Goal: Task Accomplishment & Management: Complete application form

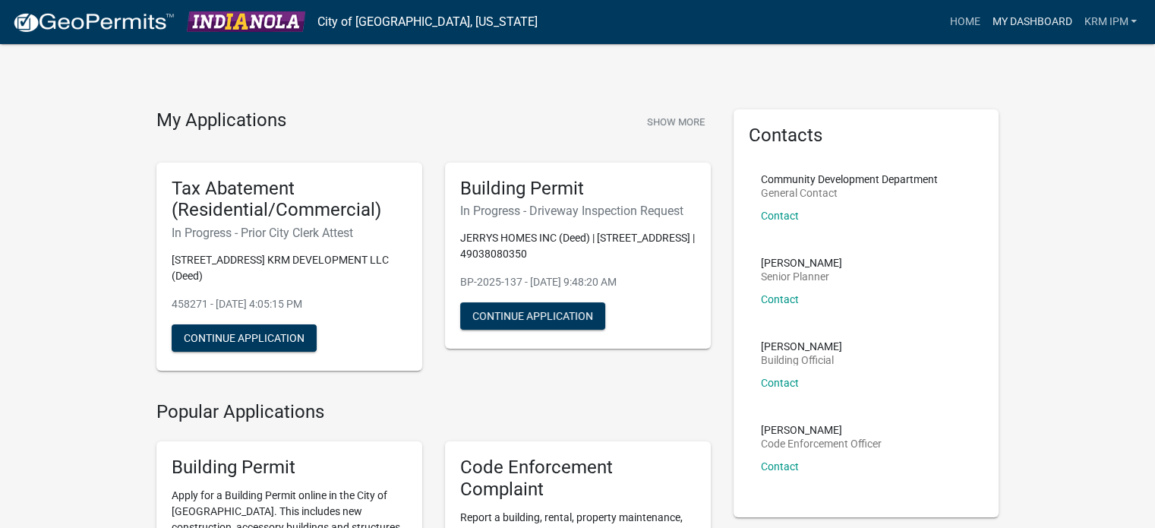
click at [1032, 22] on link "My Dashboard" at bounding box center [1032, 22] width 92 height 29
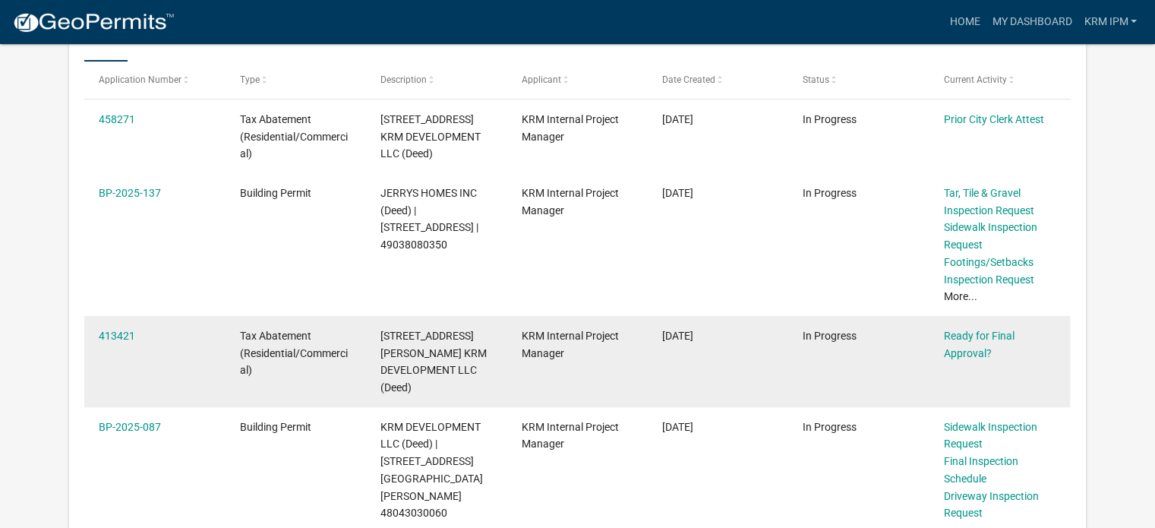
scroll to position [277, 0]
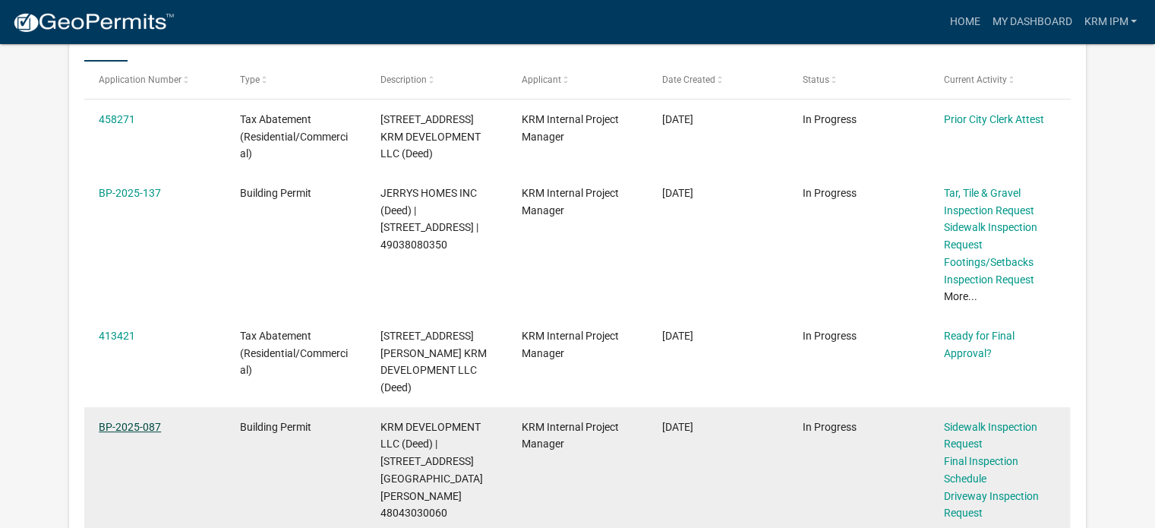
click at [114, 421] on link "BP-2025-087" at bounding box center [130, 427] width 62 height 12
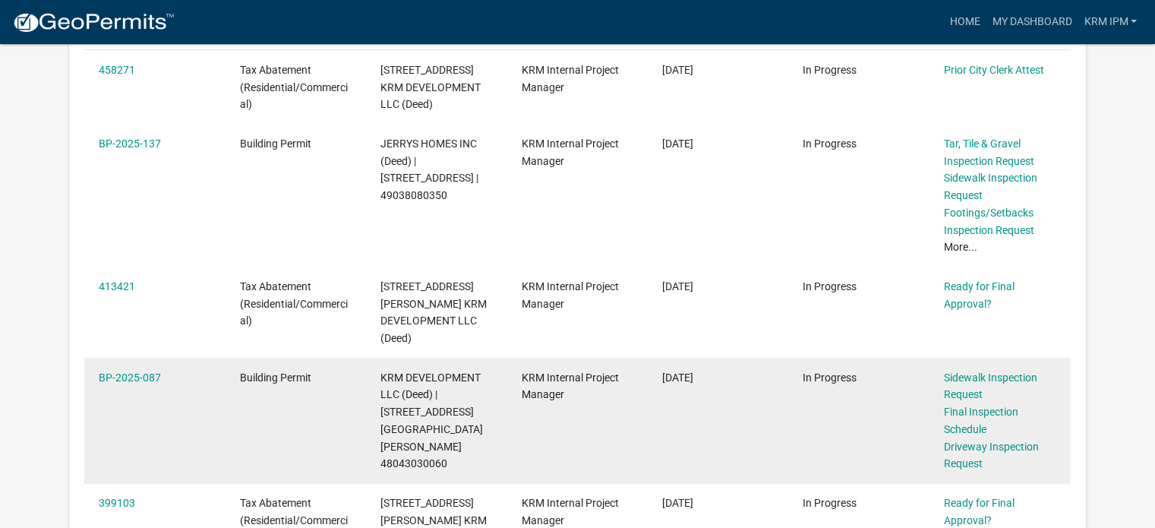
scroll to position [380, 0]
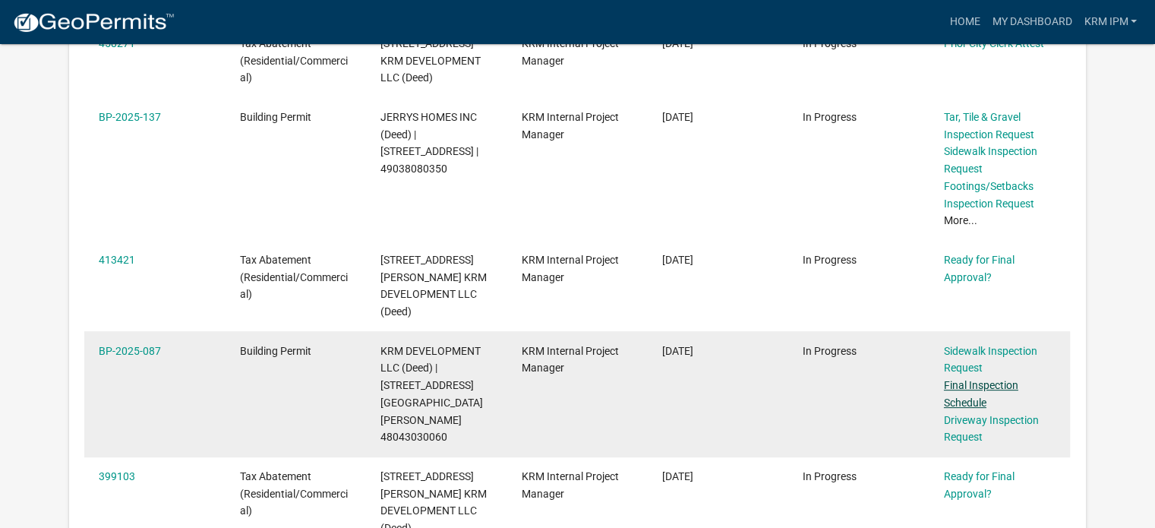
click at [993, 379] on link "Final Inspection Schedule" at bounding box center [981, 394] width 74 height 30
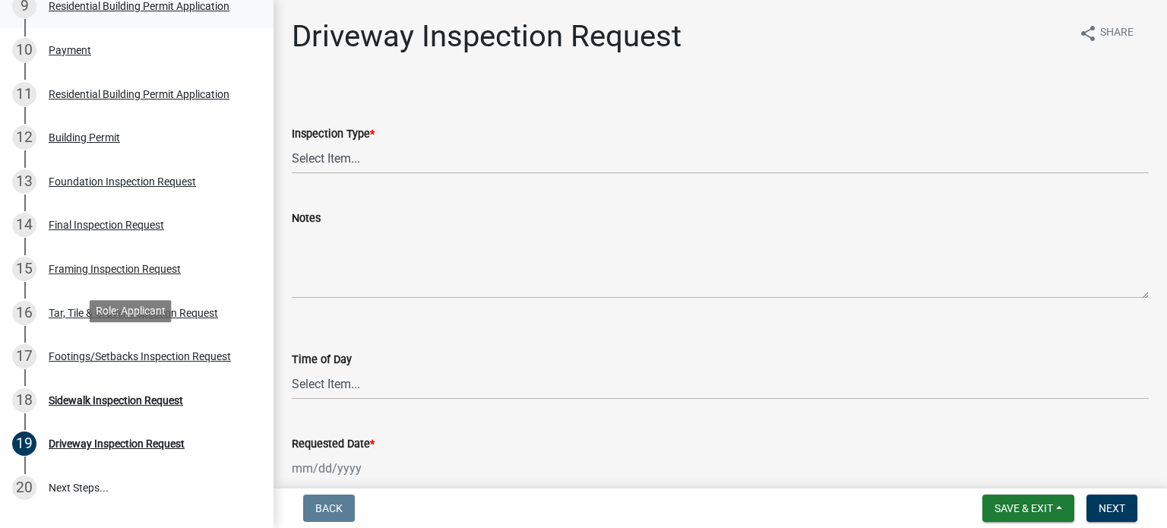
scroll to position [608, 0]
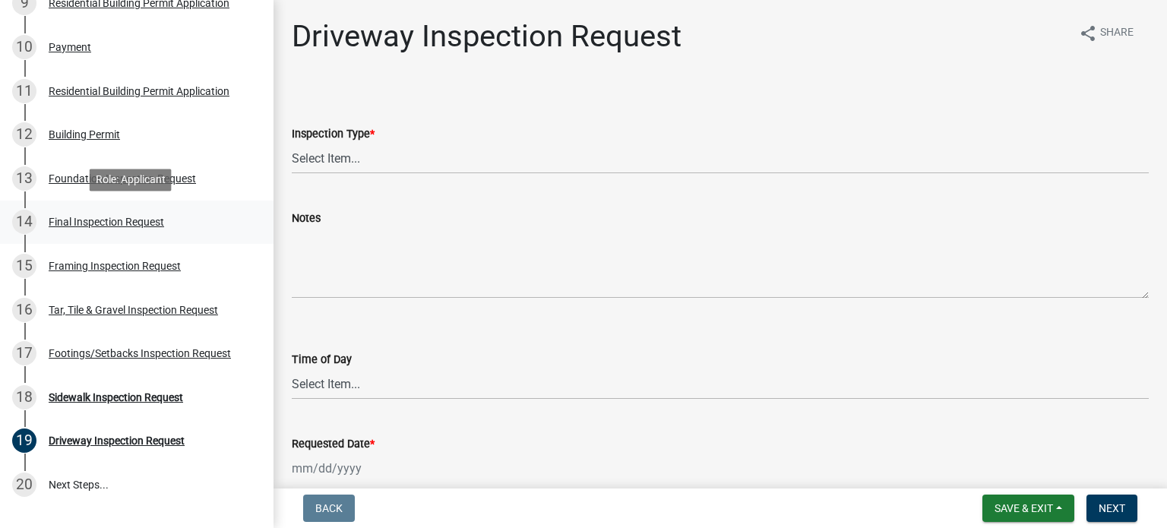
click at [133, 223] on div "Final Inspection Request" at bounding box center [106, 221] width 115 height 11
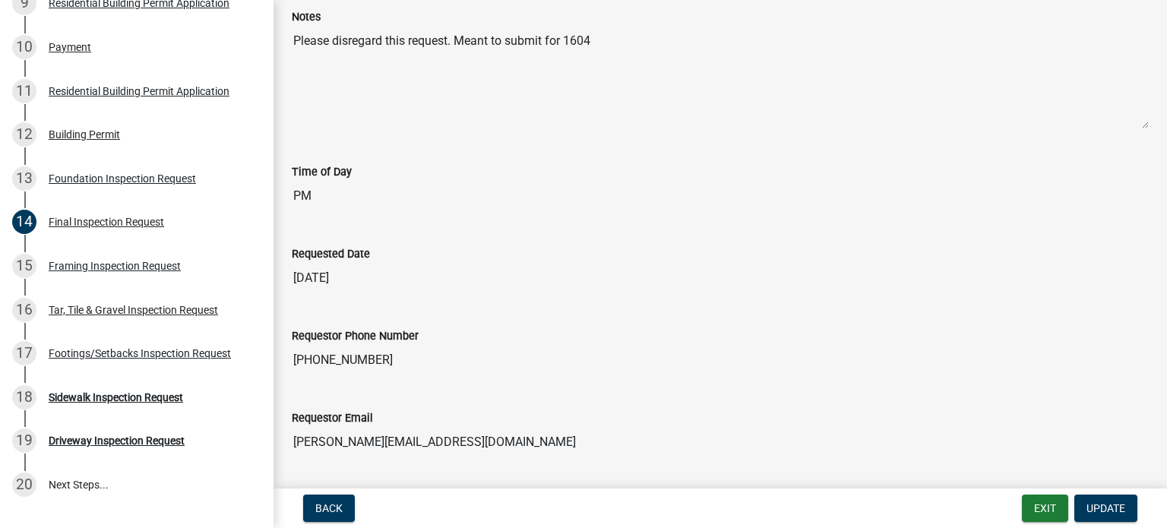
scroll to position [0, 0]
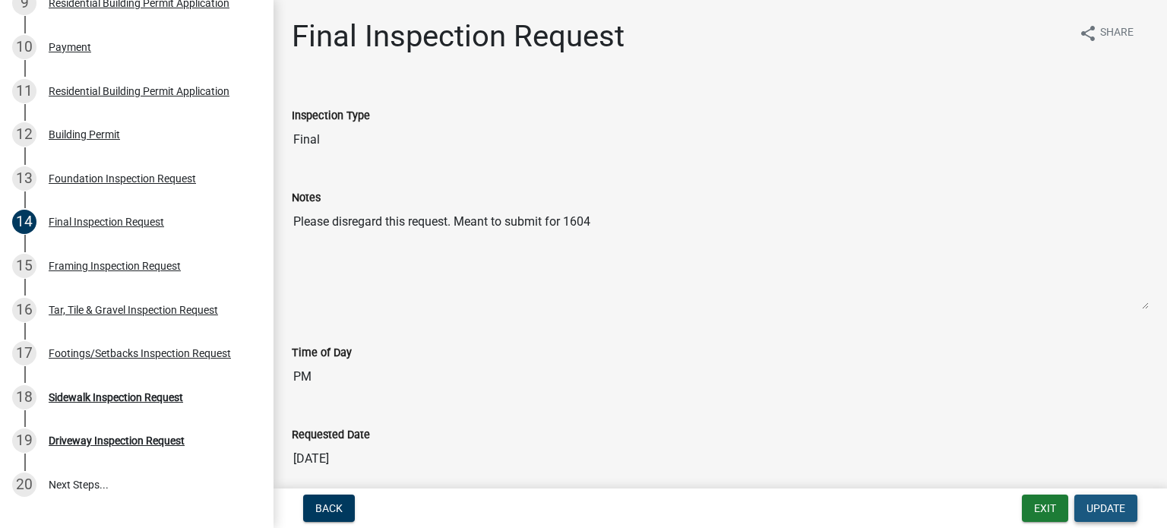
click at [1091, 510] on span "Update" at bounding box center [1105, 508] width 39 height 12
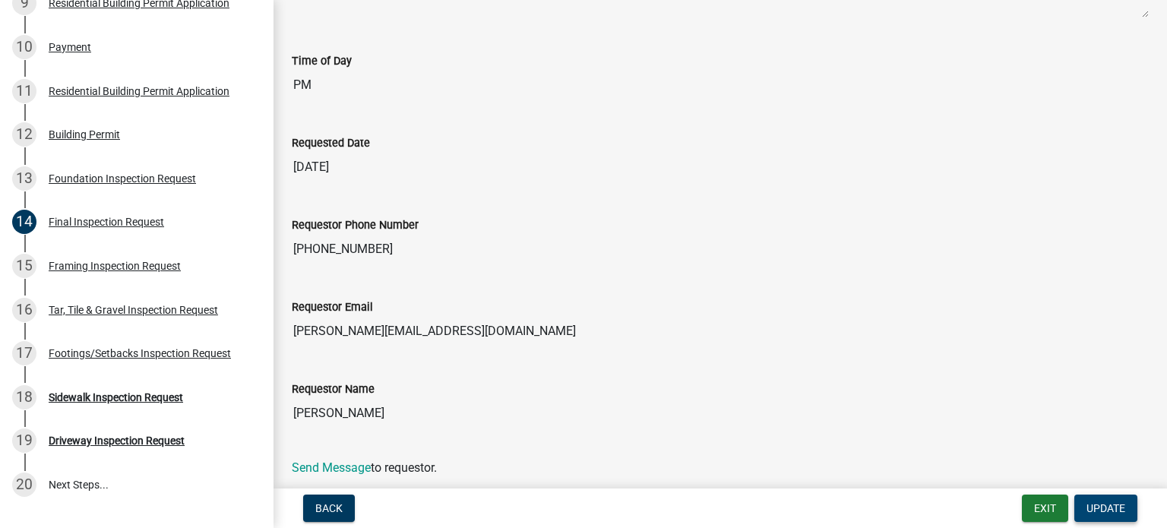
scroll to position [343, 0]
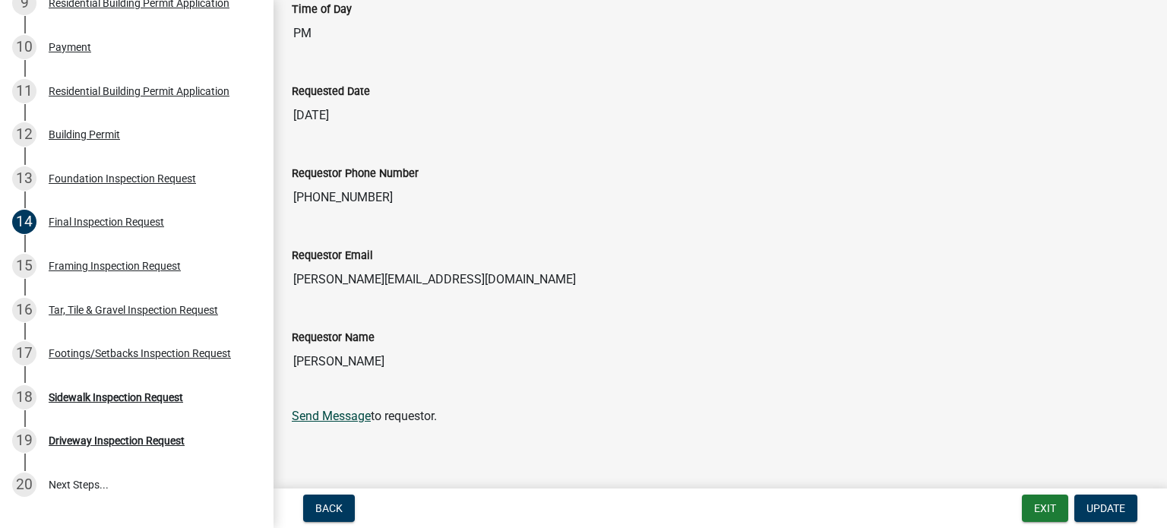
click at [361, 419] on link "Send Message" at bounding box center [331, 416] width 79 height 14
click at [812, 131] on div "Requested Date [DATE]" at bounding box center [720, 102] width 880 height 82
click at [1105, 511] on span "Update" at bounding box center [1105, 508] width 39 height 12
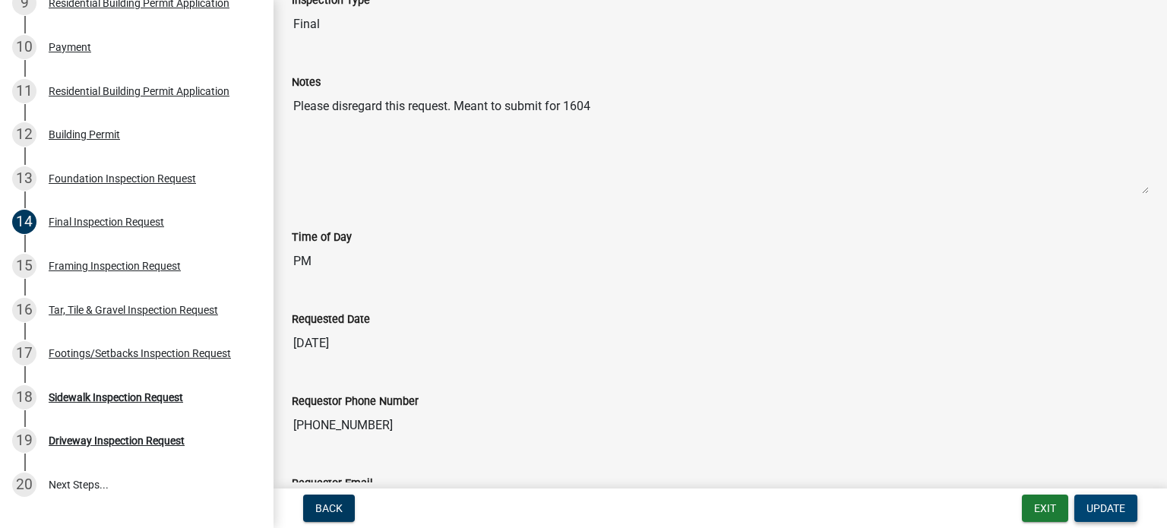
scroll to position [115, 0]
click at [455, 286] on div "Time of Day PM" at bounding box center [720, 248] width 880 height 82
click at [406, 156] on textarea "Please disregard this request. Meant to submit for 1604" at bounding box center [720, 142] width 857 height 103
drag, startPoint x: 644, startPoint y: 102, endPoint x: 283, endPoint y: 109, distance: 361.7
click at [283, 109] on div "Notes Please disregard this request. Meant to submit for 1604" at bounding box center [720, 129] width 880 height 155
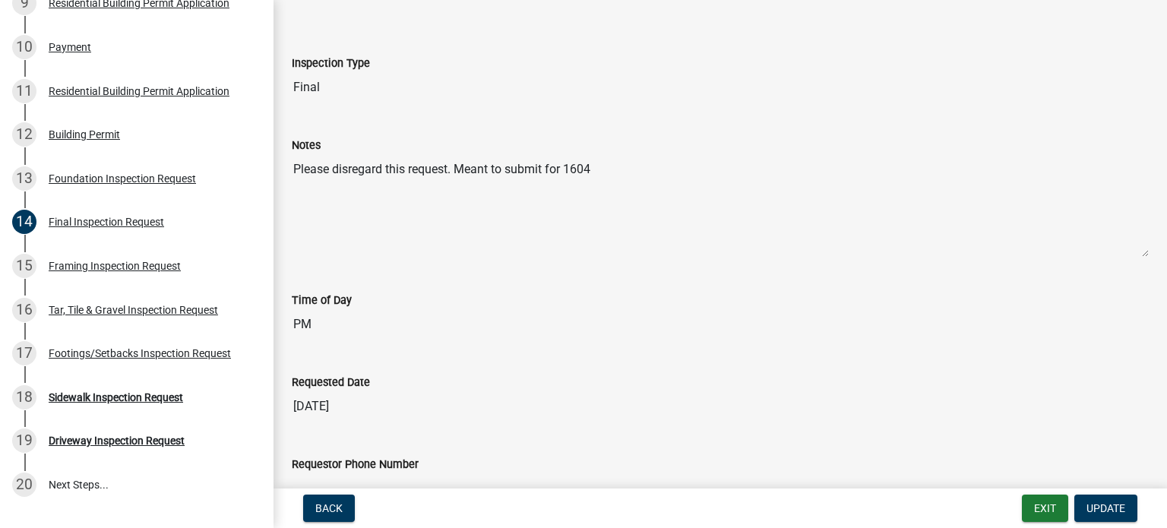
scroll to position [0, 0]
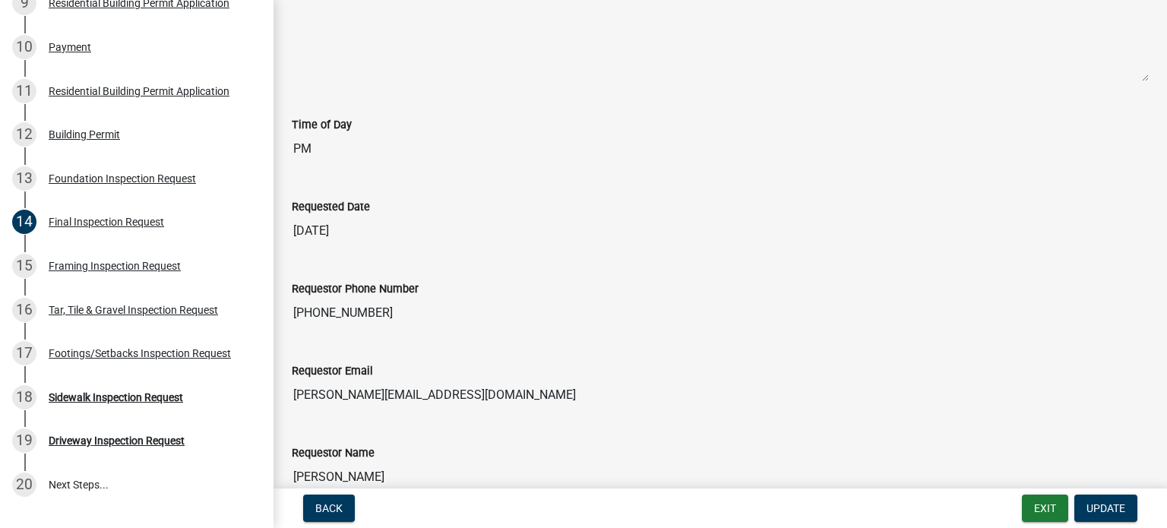
click at [679, 283] on div "Requestor Phone Number" at bounding box center [720, 289] width 857 height 18
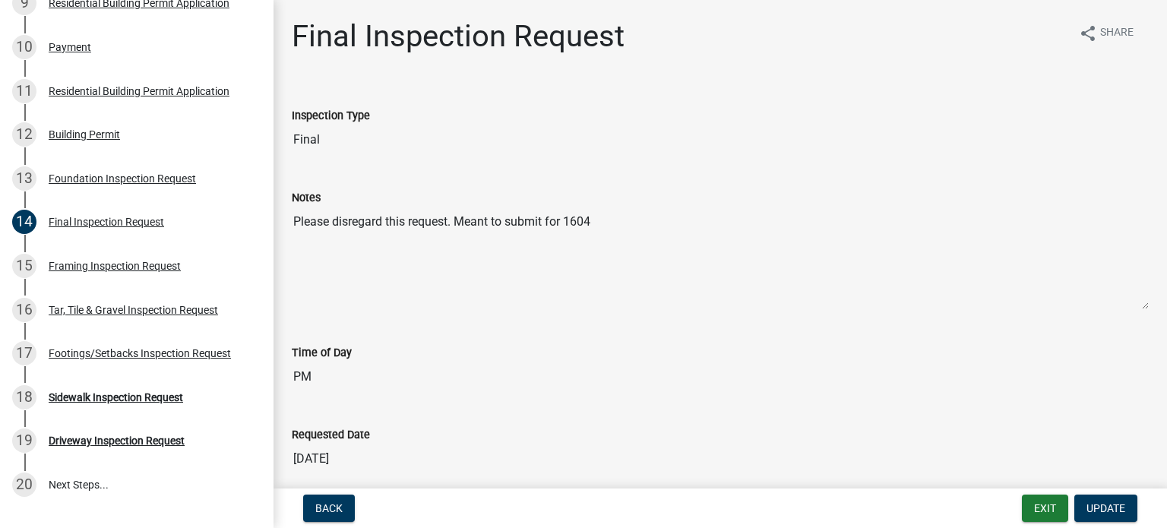
click at [643, 210] on textarea "Please disregard this request. Meant to submit for 1604" at bounding box center [720, 258] width 857 height 103
click at [593, 220] on textarea "Please disregard this request. Meant to submit for 1604" at bounding box center [720, 258] width 857 height 103
click at [608, 221] on textarea "Please disregard this request. Meant to submit for 1604" at bounding box center [720, 258] width 857 height 103
click at [327, 219] on textarea "Please disregard this request. Meant to submit for 1604" at bounding box center [720, 258] width 857 height 103
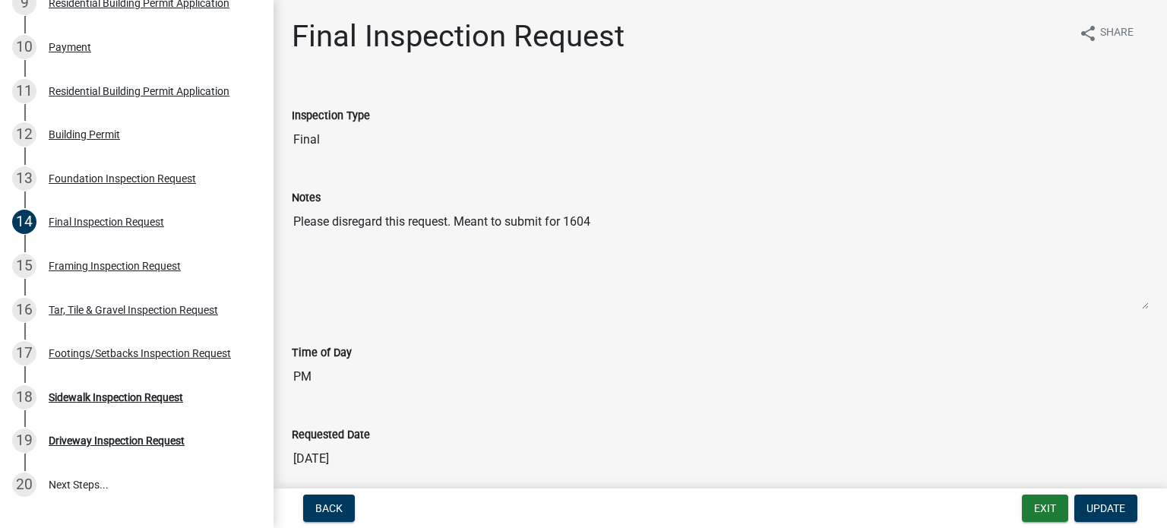
drag, startPoint x: 604, startPoint y: 215, endPoint x: 277, endPoint y: 220, distance: 327.4
click at [277, 220] on div "Final Inspection Request share Share Inspection Type Final Notes Please disrega…" at bounding box center [719, 400] width 893 height 764
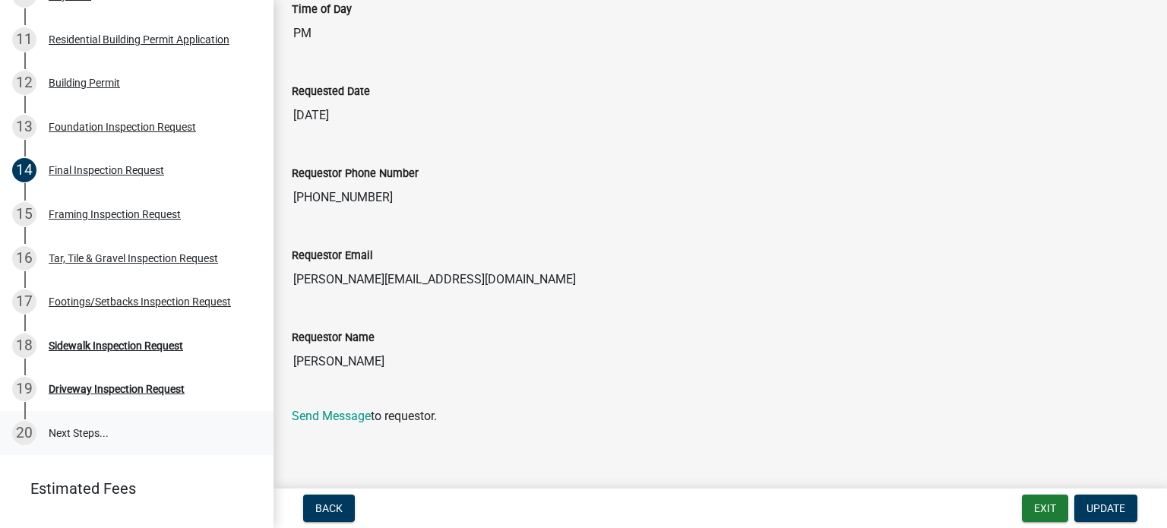
scroll to position [684, 0]
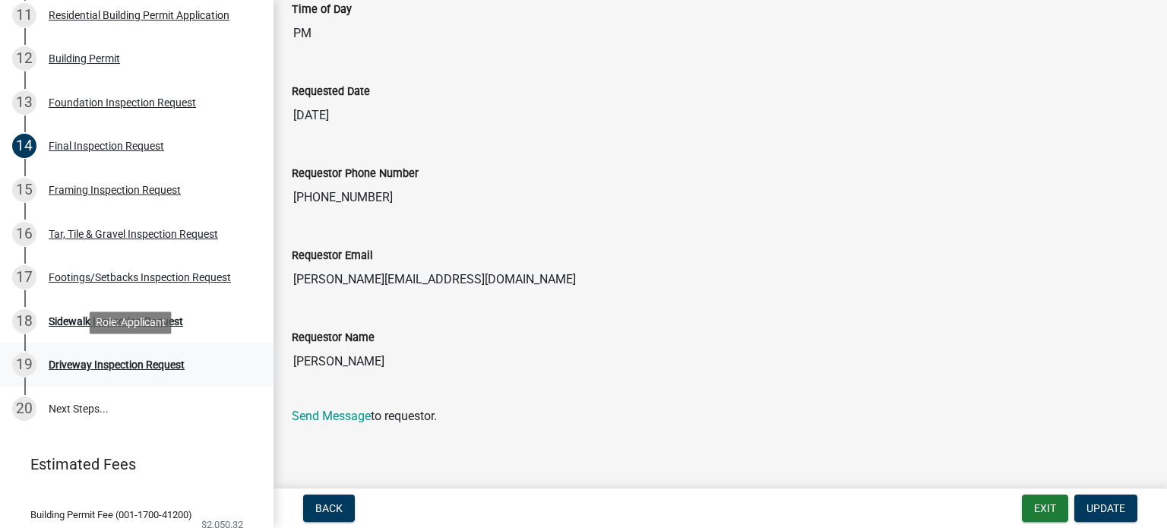
click at [144, 364] on div "Driveway Inspection Request" at bounding box center [117, 364] width 136 height 11
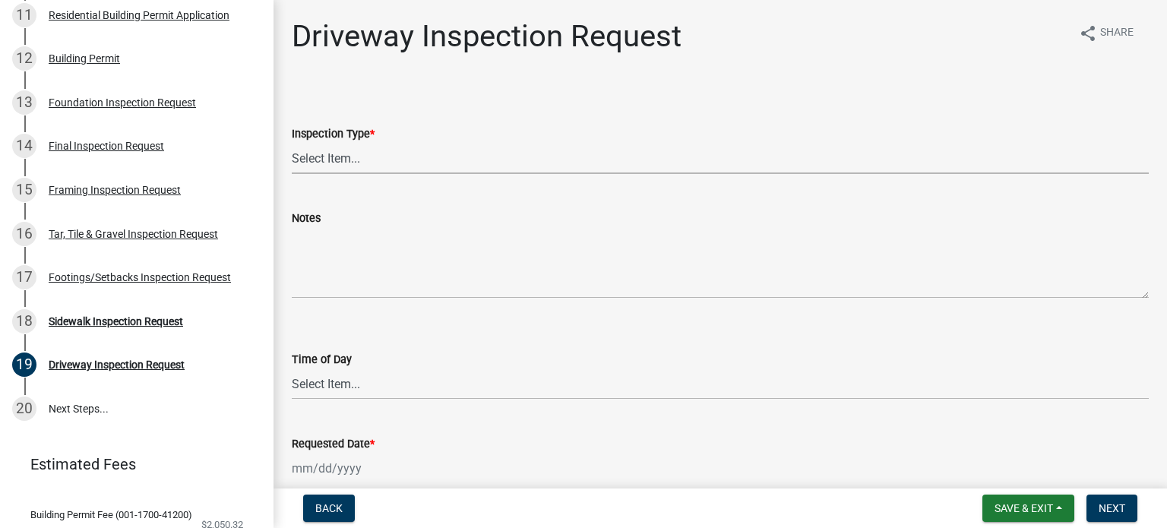
click at [401, 160] on select "Select Item... Driveway" at bounding box center [720, 158] width 857 height 31
click at [116, 148] on div "Final Inspection Request" at bounding box center [106, 146] width 115 height 11
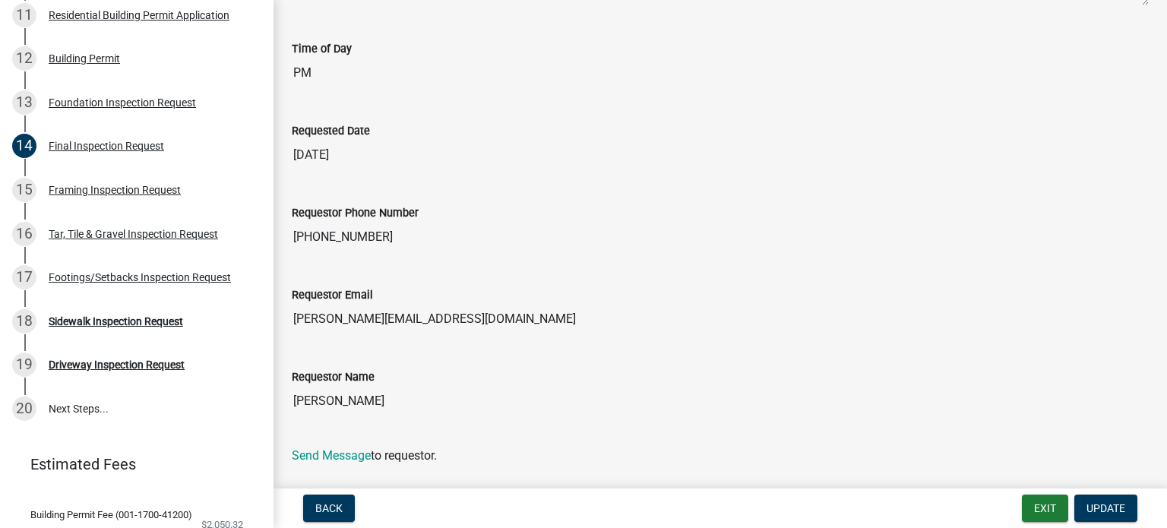
scroll to position [343, 0]
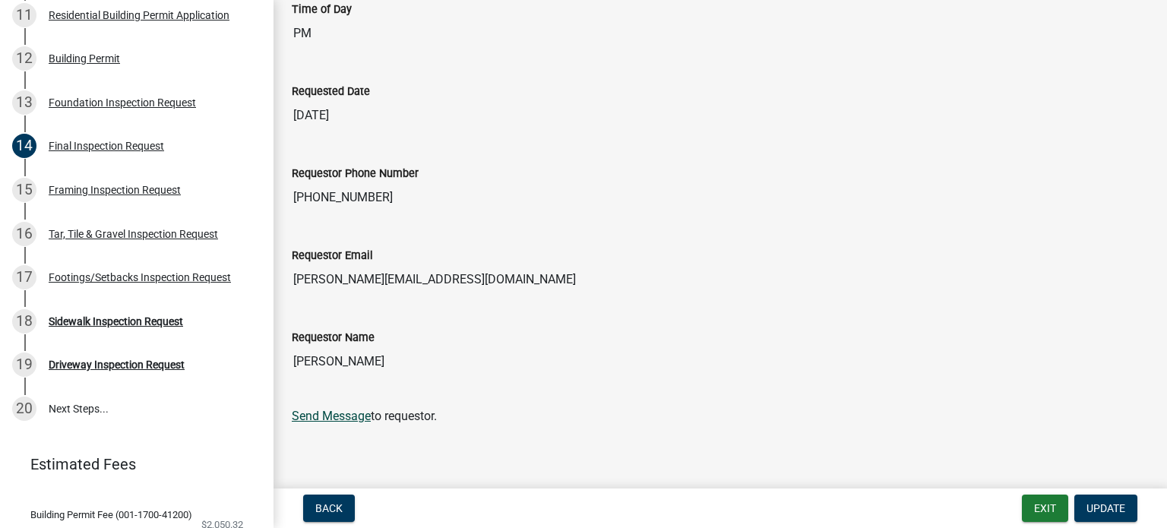
click at [365, 414] on link "Send Message" at bounding box center [331, 416] width 79 height 14
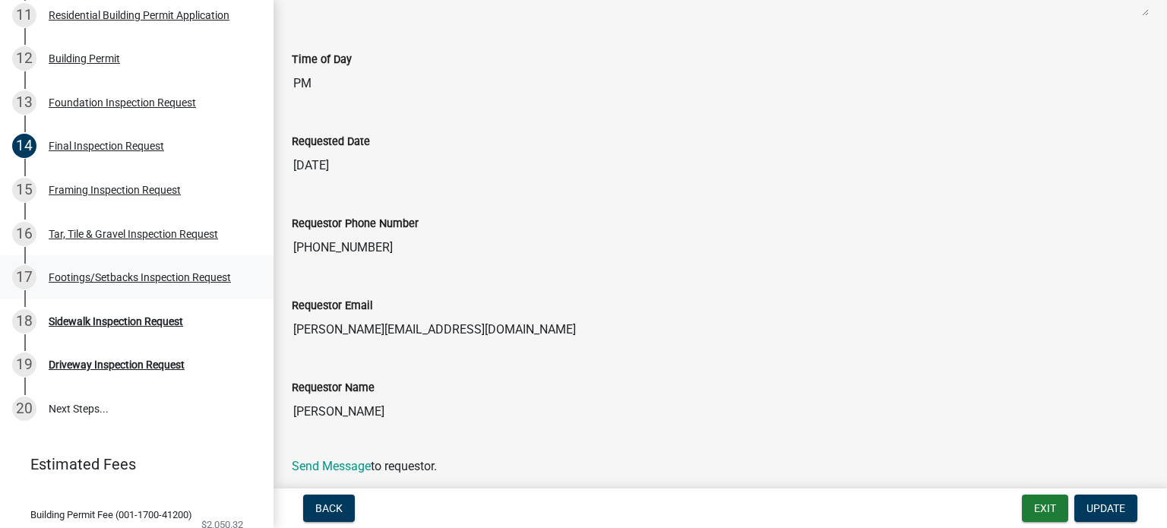
scroll to position [267, 0]
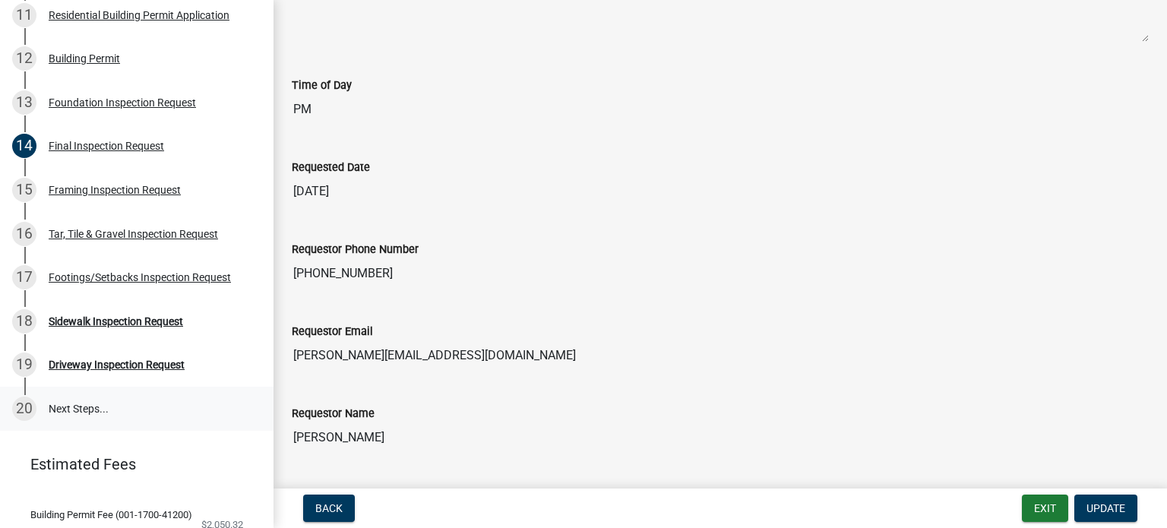
click at [58, 406] on link "20 Next Steps..." at bounding box center [136, 409] width 273 height 44
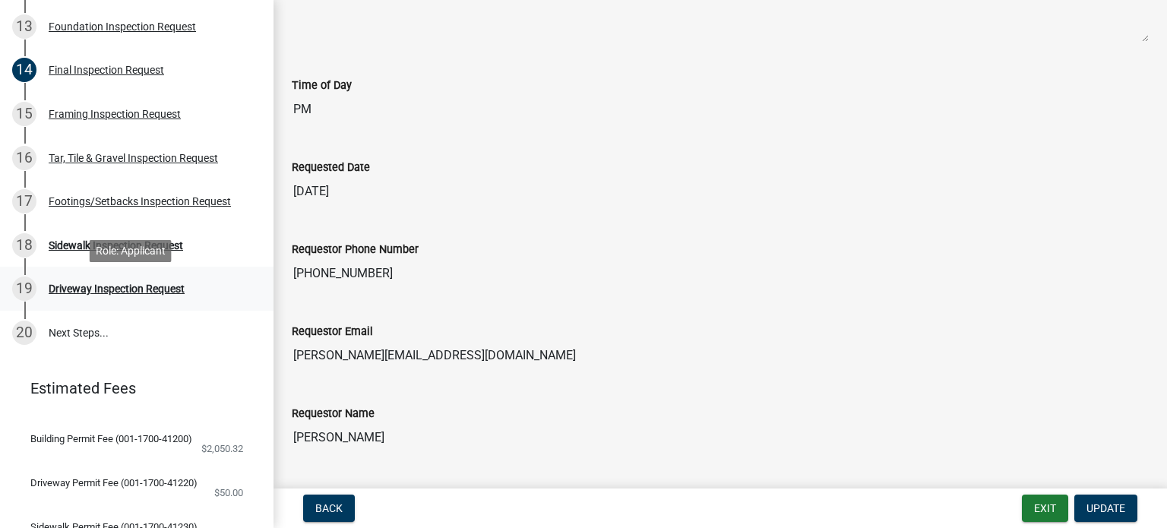
scroll to position [684, 0]
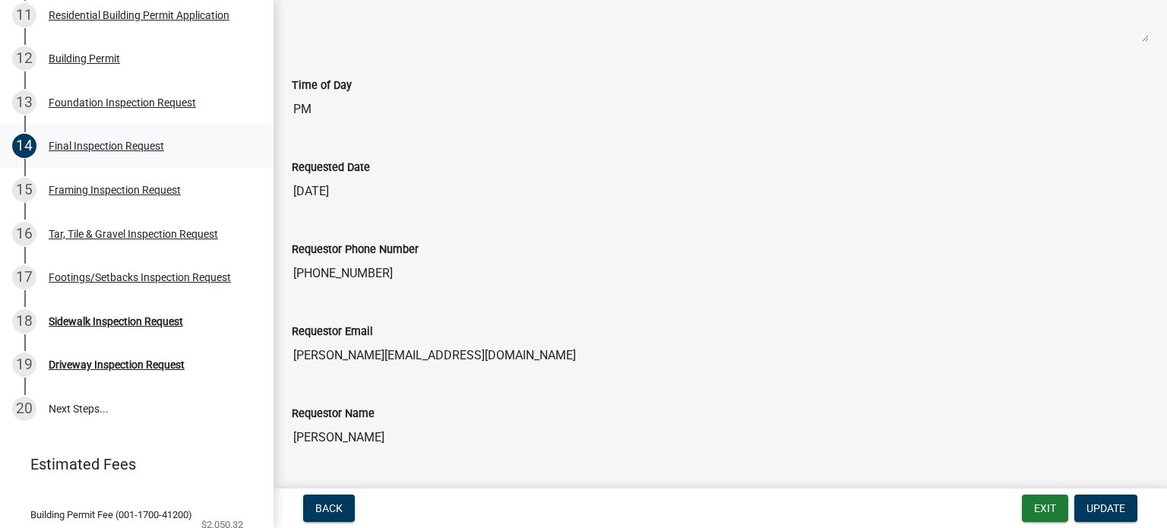
click at [140, 146] on div "Final Inspection Request" at bounding box center [106, 146] width 115 height 11
click at [1119, 502] on span "Update" at bounding box center [1105, 508] width 39 height 12
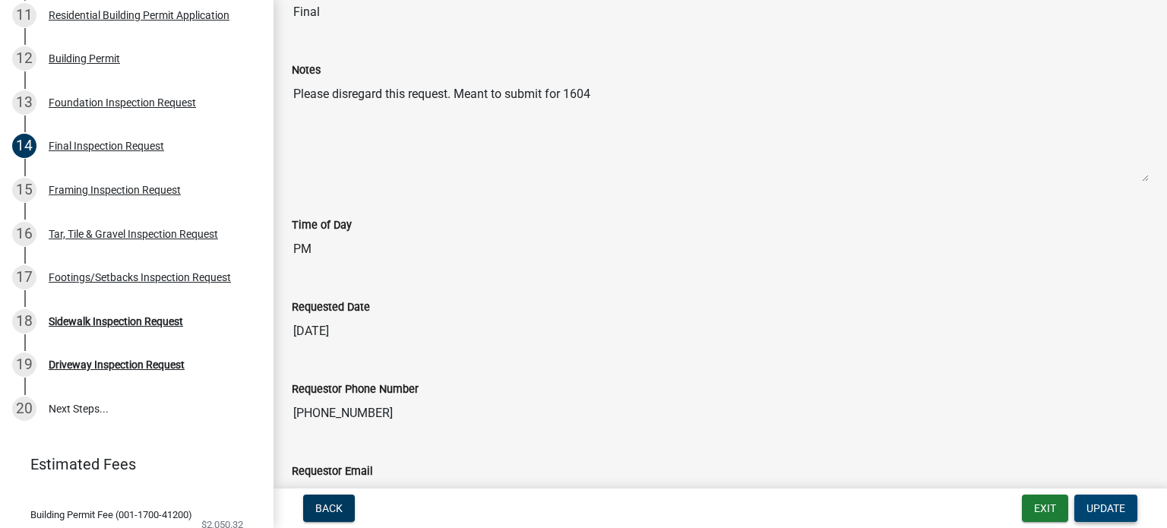
scroll to position [40, 0]
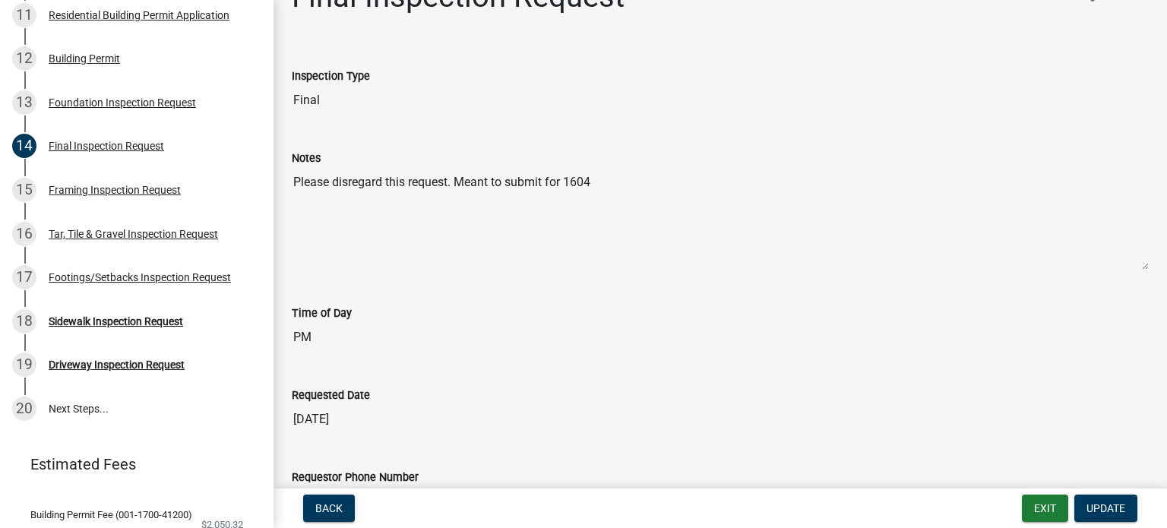
click at [377, 229] on textarea "Please disregard this request. Meant to submit for 1604" at bounding box center [720, 218] width 857 height 103
click at [602, 182] on textarea "Please disregard this request. Meant to submit for 1604" at bounding box center [720, 218] width 857 height 103
click at [321, 175] on textarea "Please disregard this request. Meant to submit for 1604" at bounding box center [720, 218] width 857 height 103
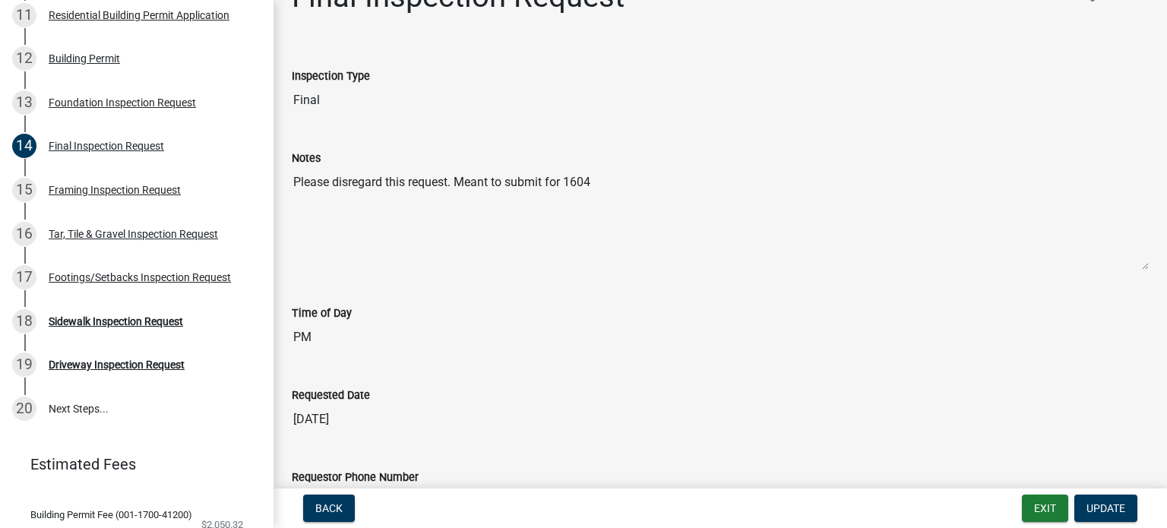
click at [466, 203] on textarea "Please disregard this request. Meant to submit for 1604" at bounding box center [720, 218] width 857 height 103
click at [605, 177] on textarea "Please disregard this request. Meant to submit for 1604" at bounding box center [720, 218] width 857 height 103
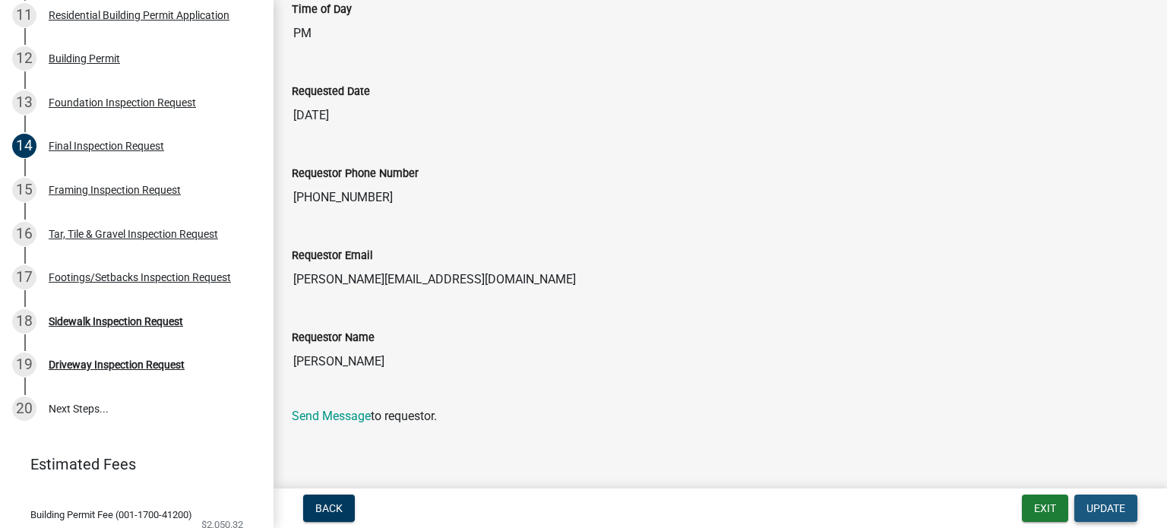
click at [1103, 510] on span "Update" at bounding box center [1105, 508] width 39 height 12
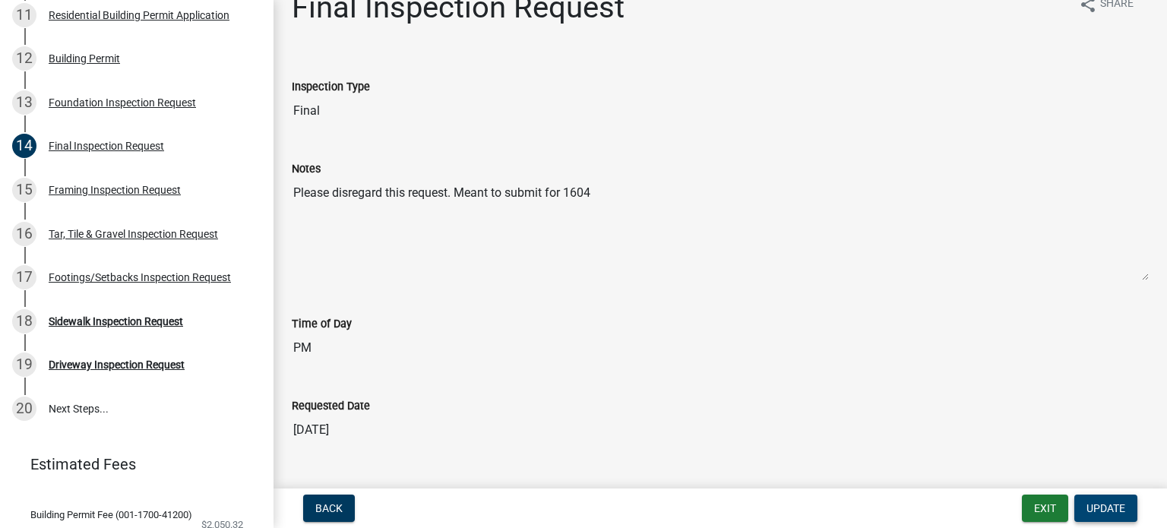
scroll to position [0, 0]
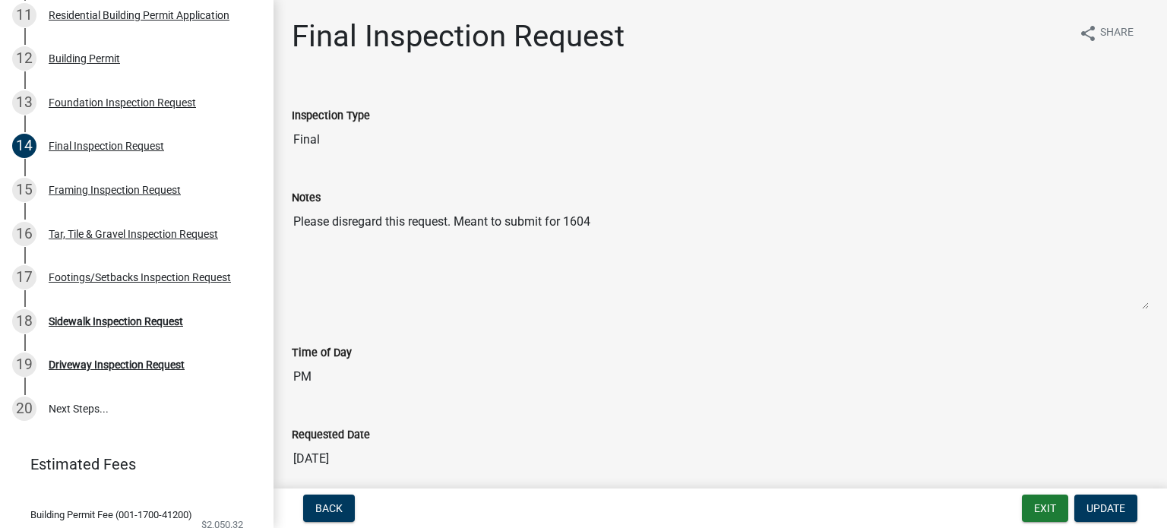
click at [338, 147] on input "Final" at bounding box center [720, 140] width 857 height 30
click at [338, 141] on input "Final" at bounding box center [720, 140] width 857 height 30
click at [412, 146] on input "Final" at bounding box center [720, 140] width 857 height 30
click at [412, 140] on input "Final" at bounding box center [720, 140] width 857 height 30
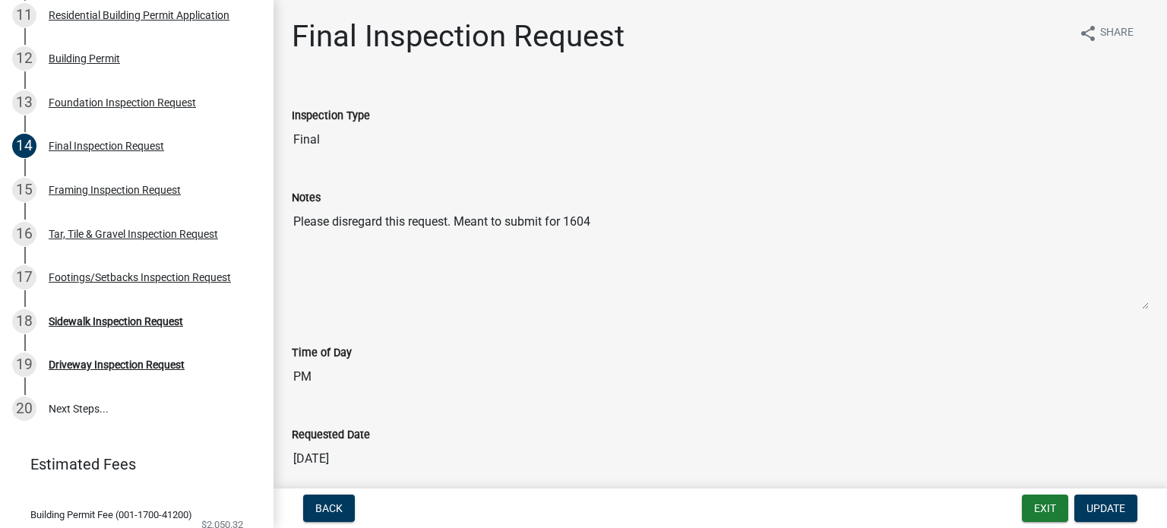
drag, startPoint x: 390, startPoint y: 136, endPoint x: 296, endPoint y: 139, distance: 94.2
click at [296, 139] on input "Final" at bounding box center [720, 140] width 857 height 30
click at [378, 197] on div "Notes" at bounding box center [720, 197] width 857 height 18
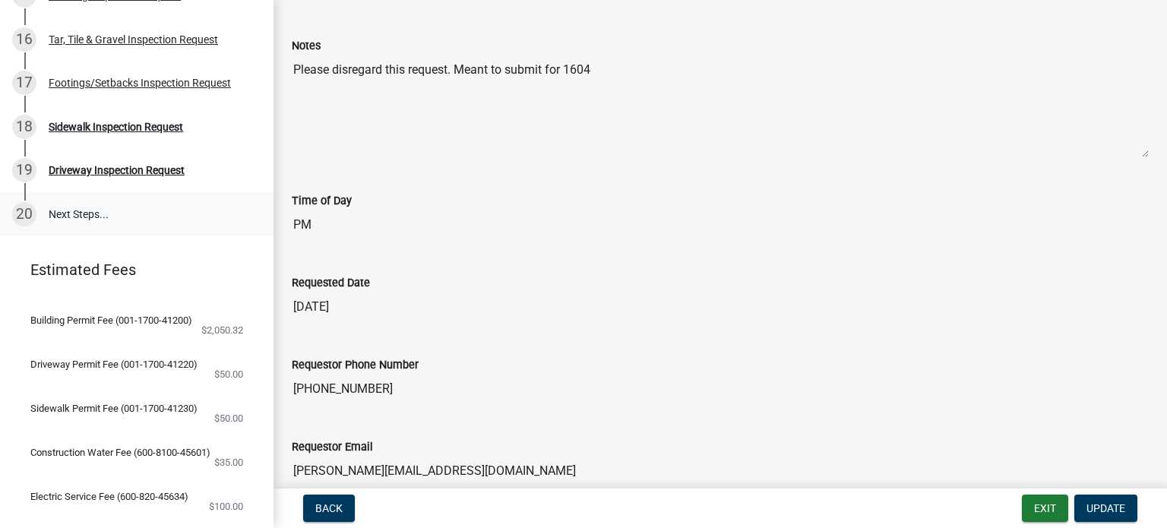
scroll to position [720, 0]
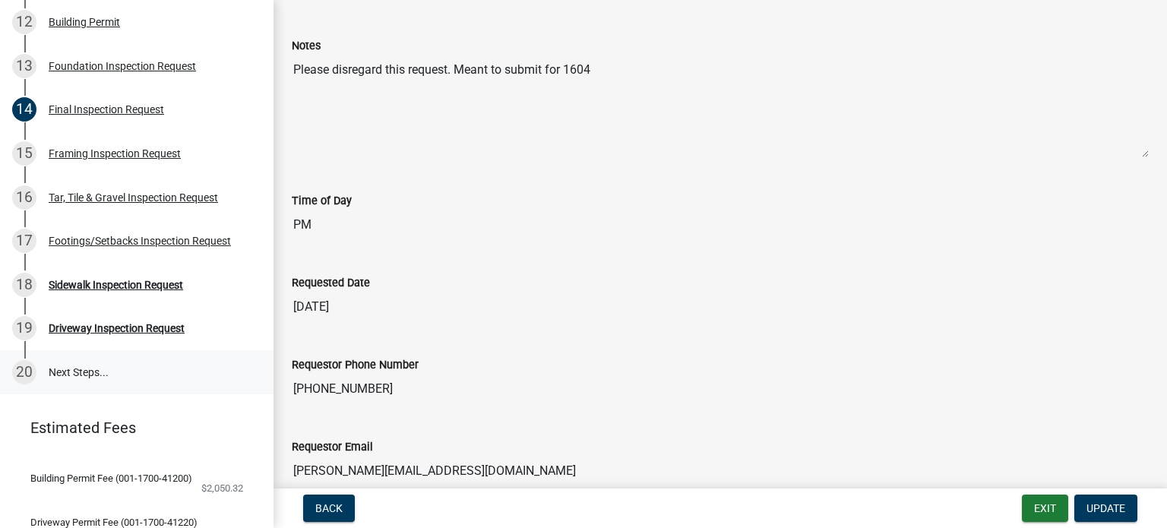
click at [86, 376] on link "20 Next Steps..." at bounding box center [136, 372] width 273 height 44
click at [103, 330] on div "Driveway Inspection Request" at bounding box center [117, 328] width 136 height 11
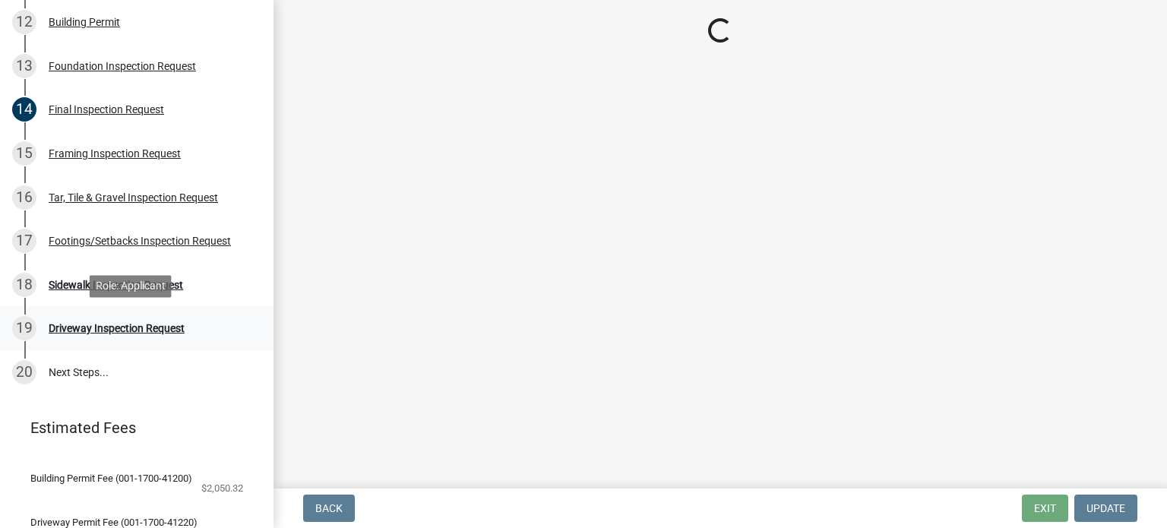
scroll to position [0, 0]
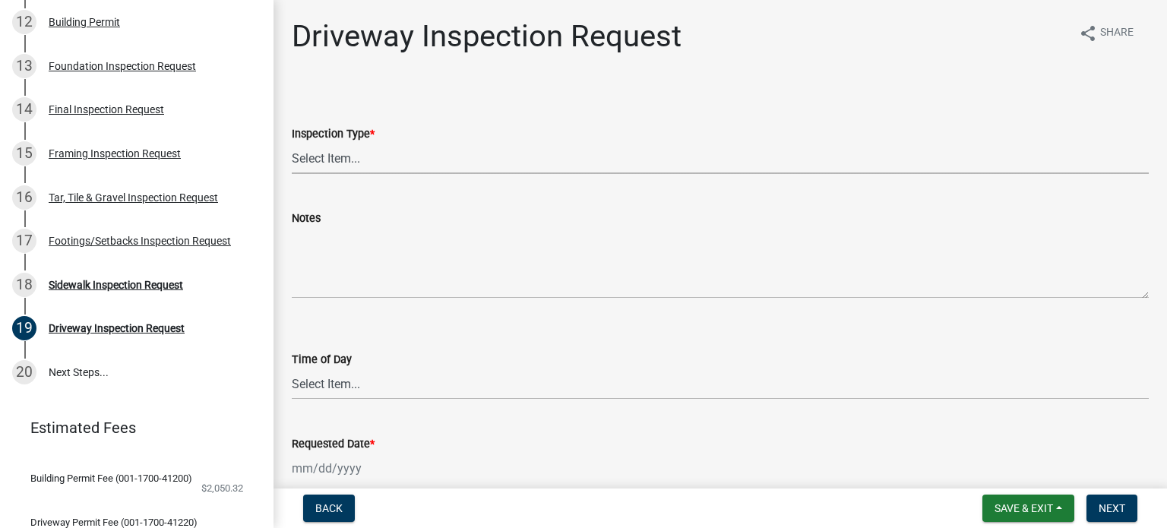
click at [379, 160] on select "Select Item... Driveway" at bounding box center [720, 158] width 857 height 31
click at [375, 161] on select "Select Item... Driveway" at bounding box center [720, 158] width 857 height 31
click at [292, 143] on select "Select Item... Driveway" at bounding box center [720, 158] width 857 height 31
select select "31d1f77b-2535-448a-860d-f15fb204707d"
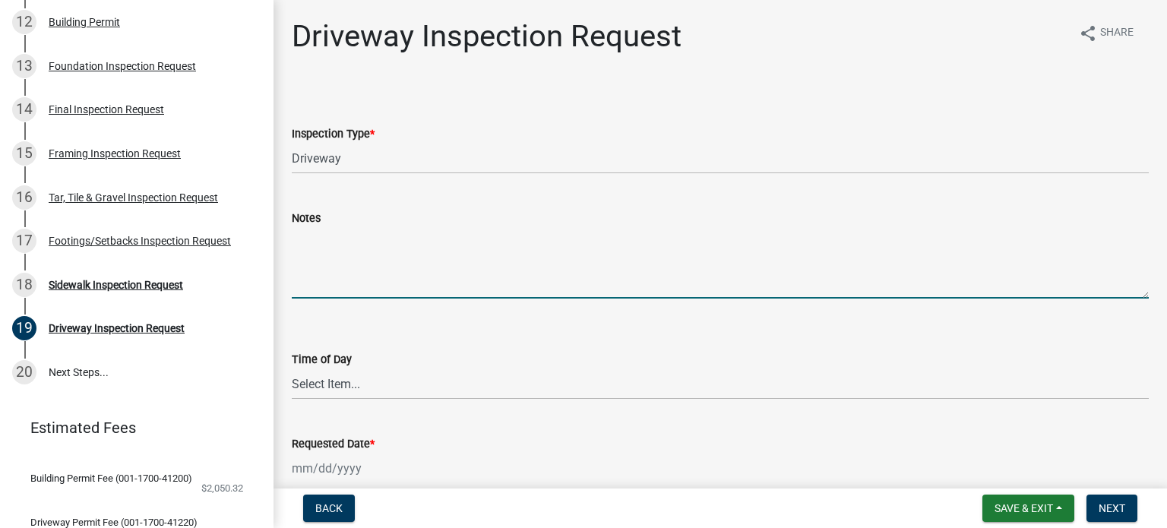
click at [357, 278] on textarea "Notes" at bounding box center [720, 262] width 857 height 71
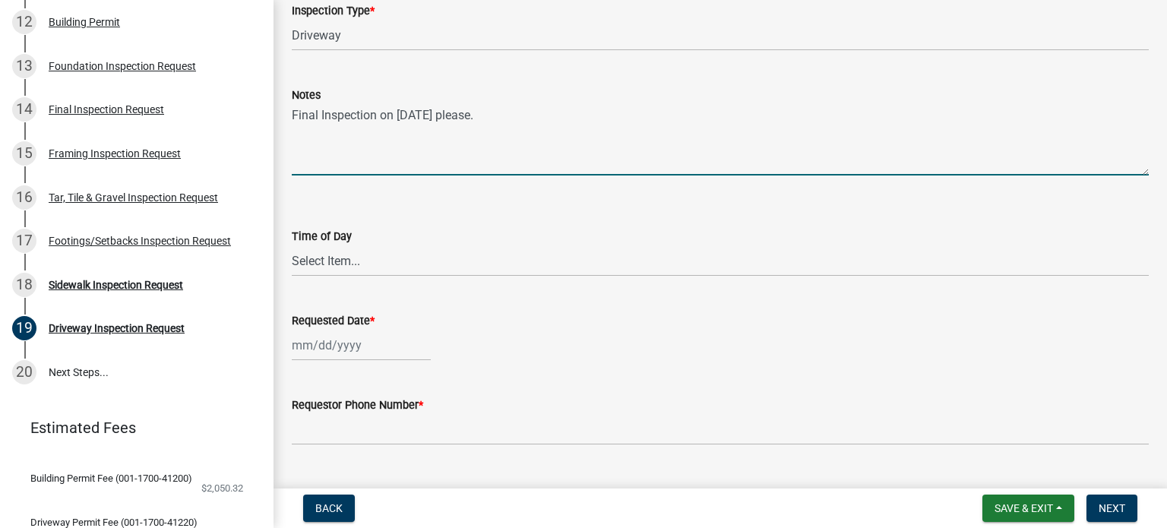
scroll to position [152, 0]
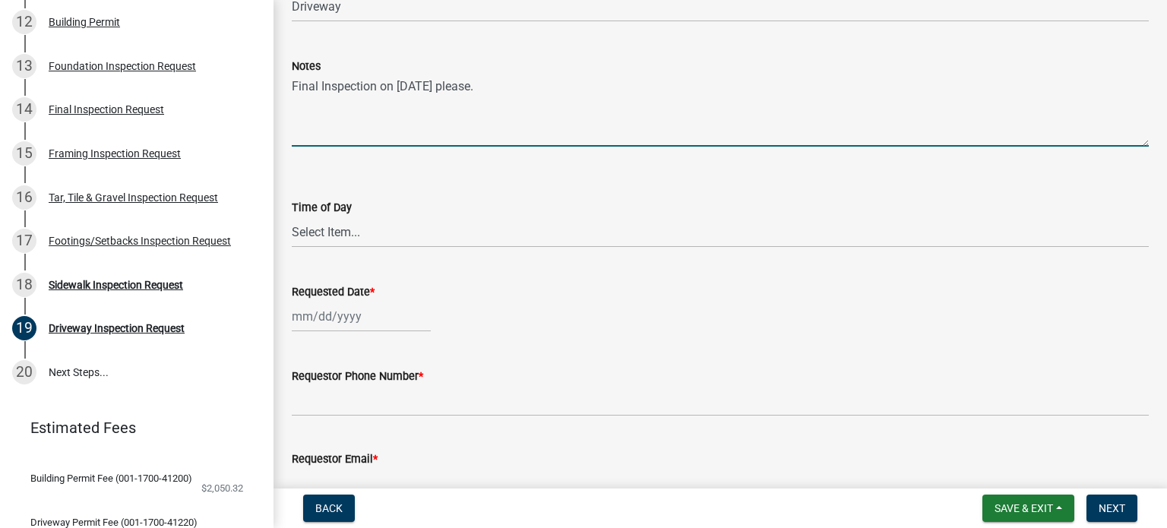
type textarea "Final Inspection on [DATE] please."
click at [371, 246] on select "Select Item... AM PM" at bounding box center [720, 231] width 857 height 31
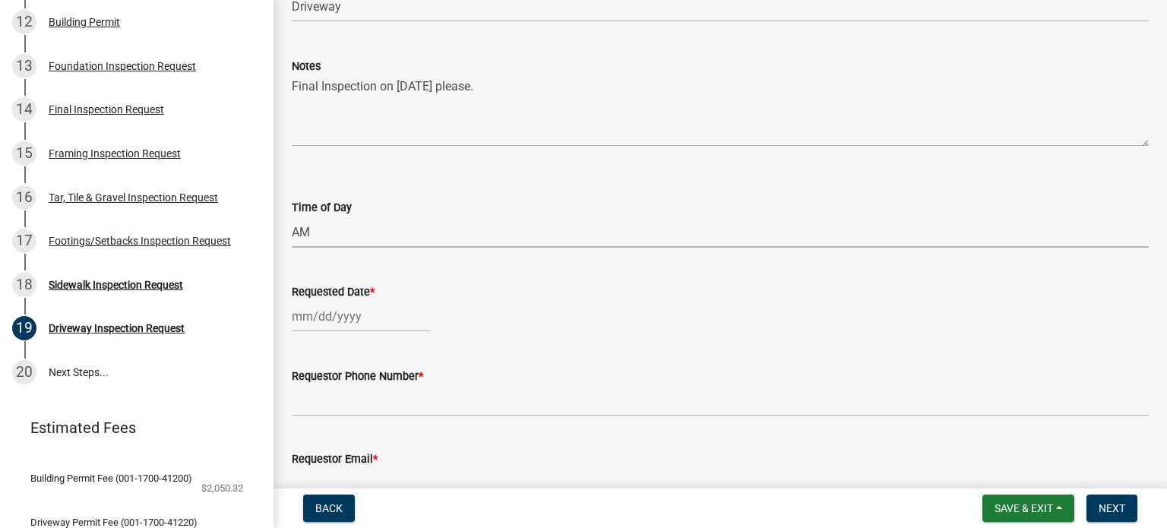
click at [292, 216] on select "Select Item... AM PM" at bounding box center [720, 231] width 857 height 31
select select "88af556d-fdf1-454b-b933-61cadeae1443"
select select "9"
select select "2025"
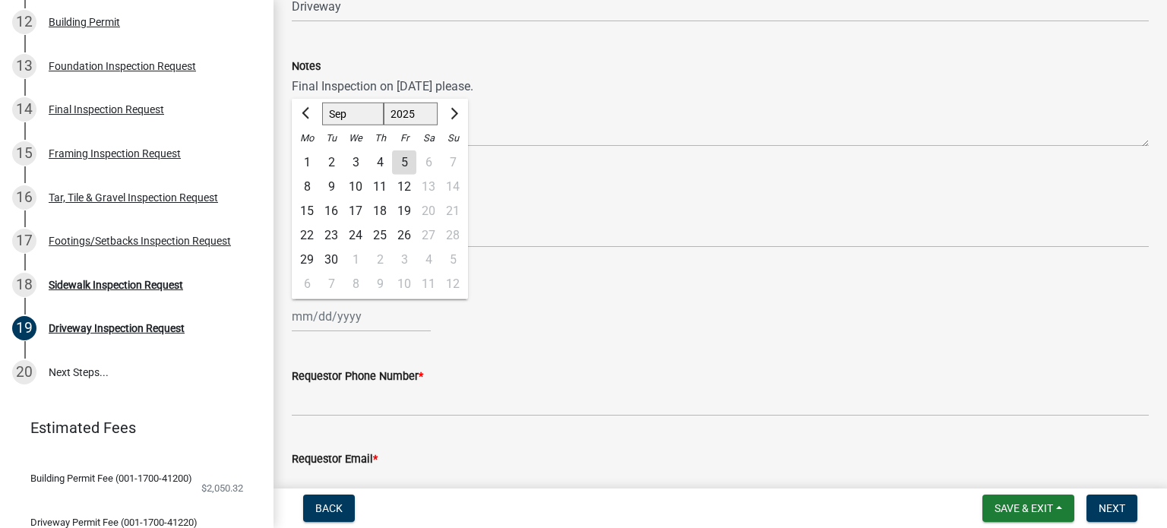
click at [377, 321] on div "[PERSON_NAME] Feb Mar Apr [PERSON_NAME][DATE] Oct Nov [DATE] 1526 1527 1528 152…" at bounding box center [361, 316] width 139 height 31
click at [330, 191] on div "9" at bounding box center [331, 187] width 24 height 24
type input "[DATE]"
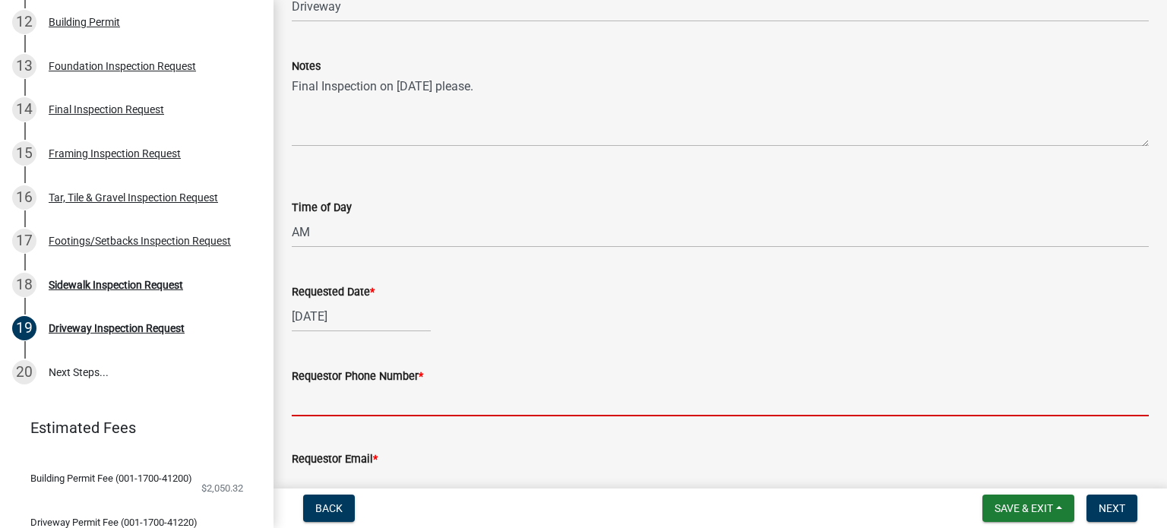
click at [483, 397] on input "Requestor Phone Number *" at bounding box center [720, 400] width 857 height 31
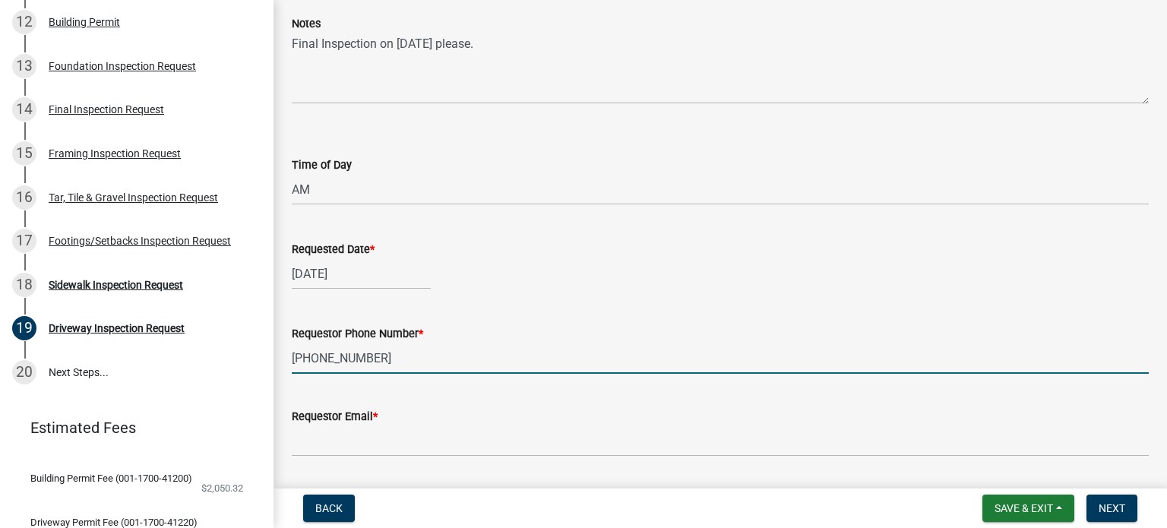
scroll to position [228, 0]
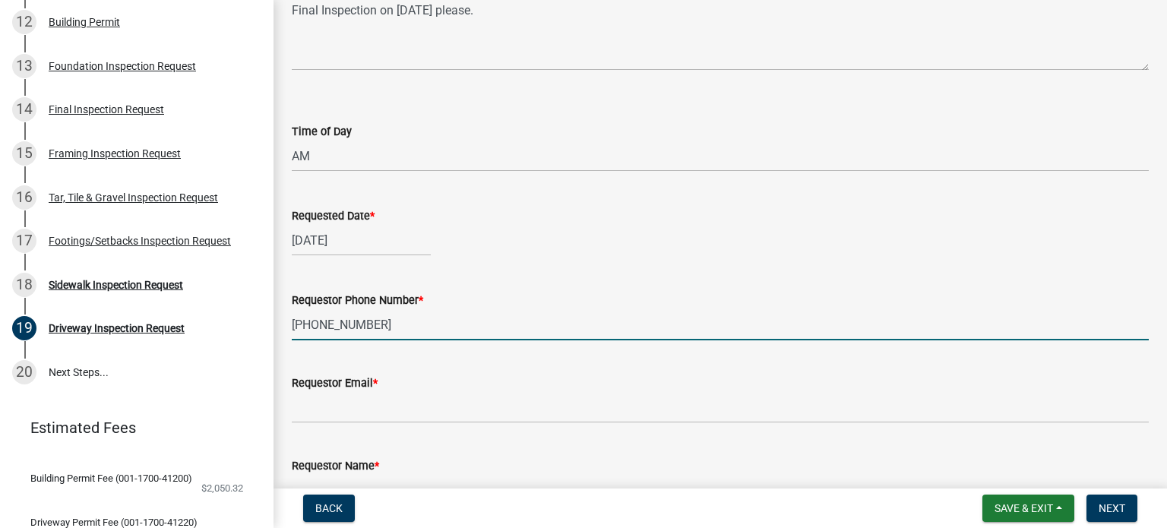
type input "[PHONE_NUMBER]"
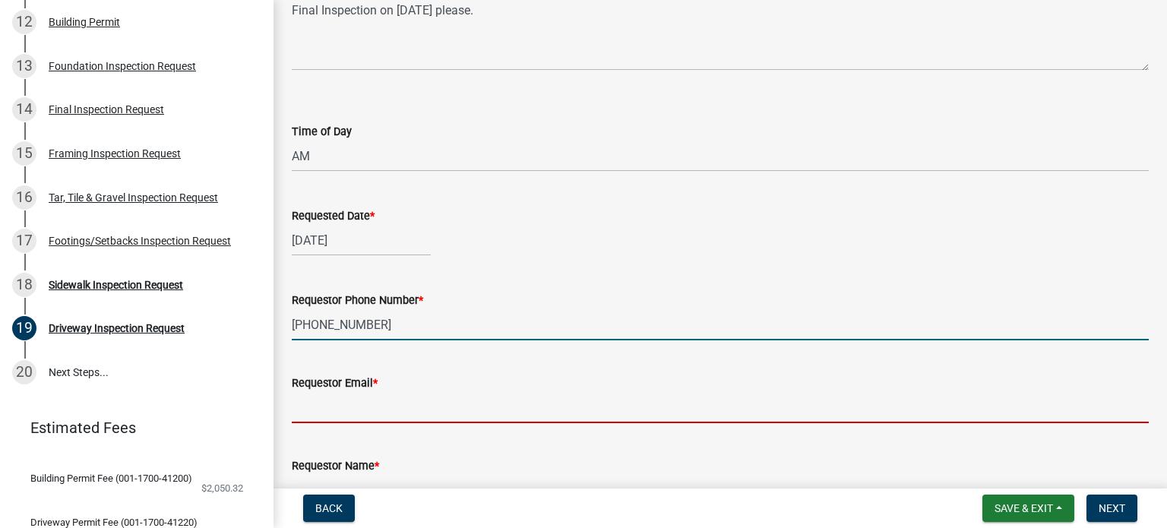
click at [428, 412] on input "Requestor Email *" at bounding box center [720, 407] width 857 height 31
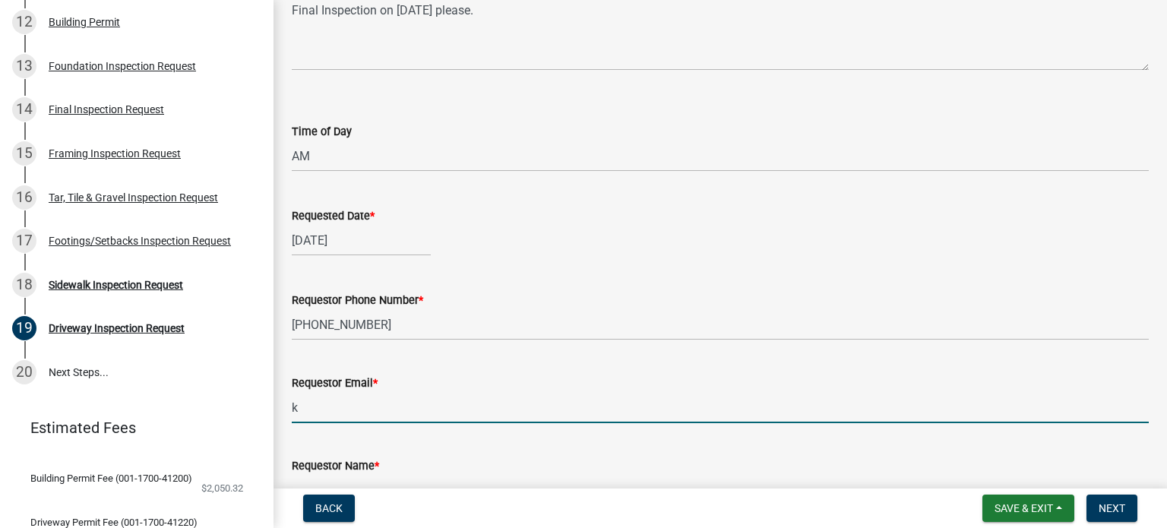
type input "[EMAIL_ADDRESS][DOMAIN_NAME]"
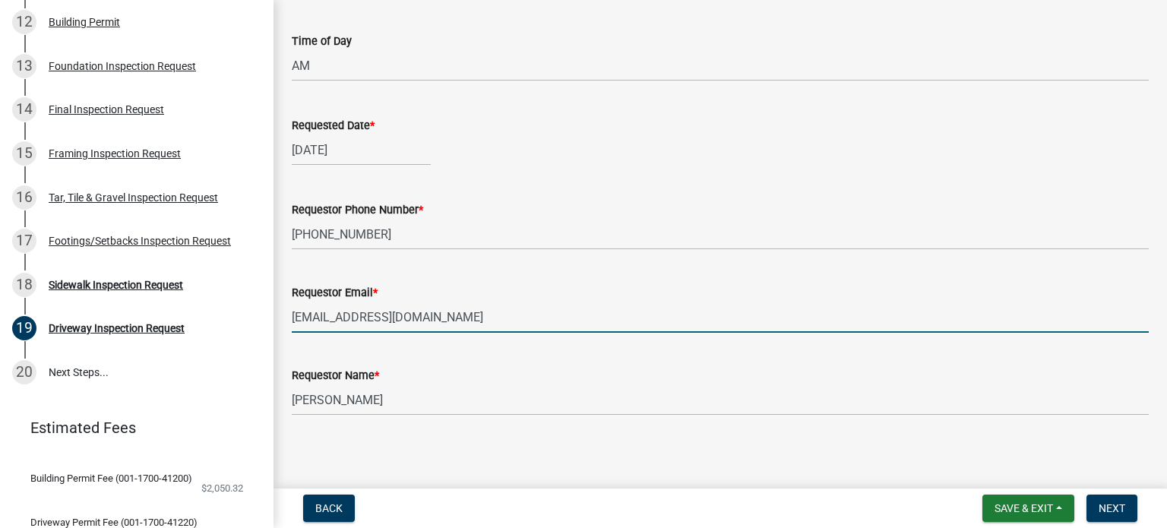
scroll to position [322, 0]
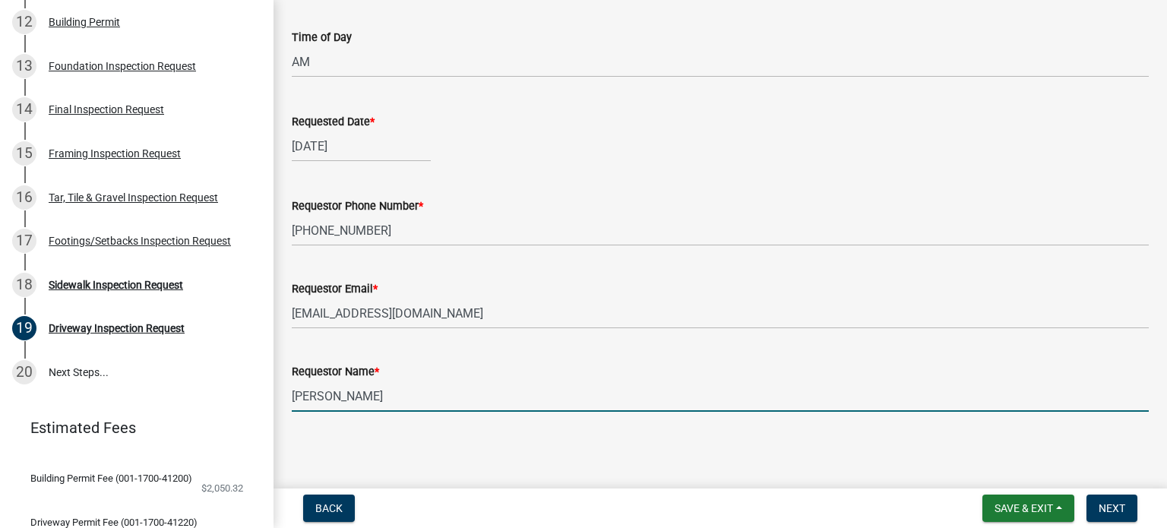
click at [398, 400] on input "[PERSON_NAME]" at bounding box center [720, 396] width 857 height 31
drag, startPoint x: 398, startPoint y: 398, endPoint x: 254, endPoint y: 397, distance: 143.6
click at [254, 397] on div "Building Permit BP-2025-087 View Summary Notes 1 Introduction to Building Permi…" at bounding box center [583, 264] width 1167 height 528
type input "[PERSON_NAME]"
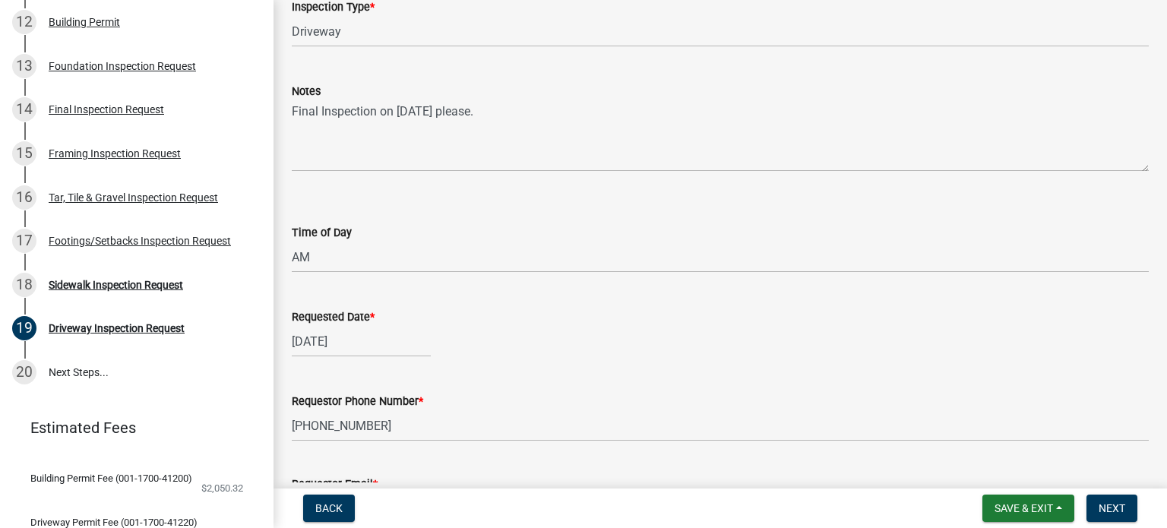
scroll to position [0, 0]
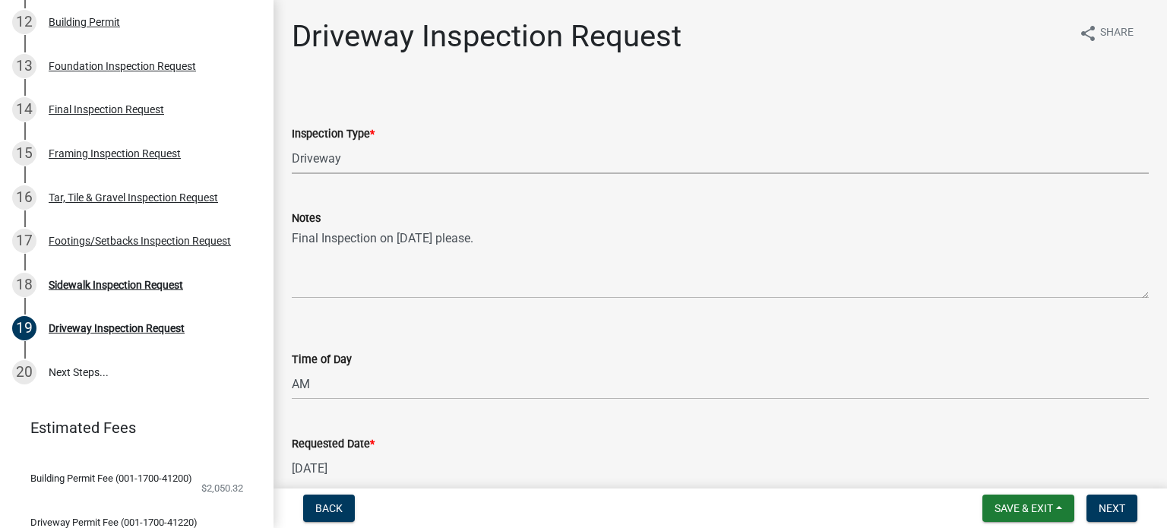
click at [381, 163] on select "Select Item... Driveway" at bounding box center [720, 158] width 857 height 31
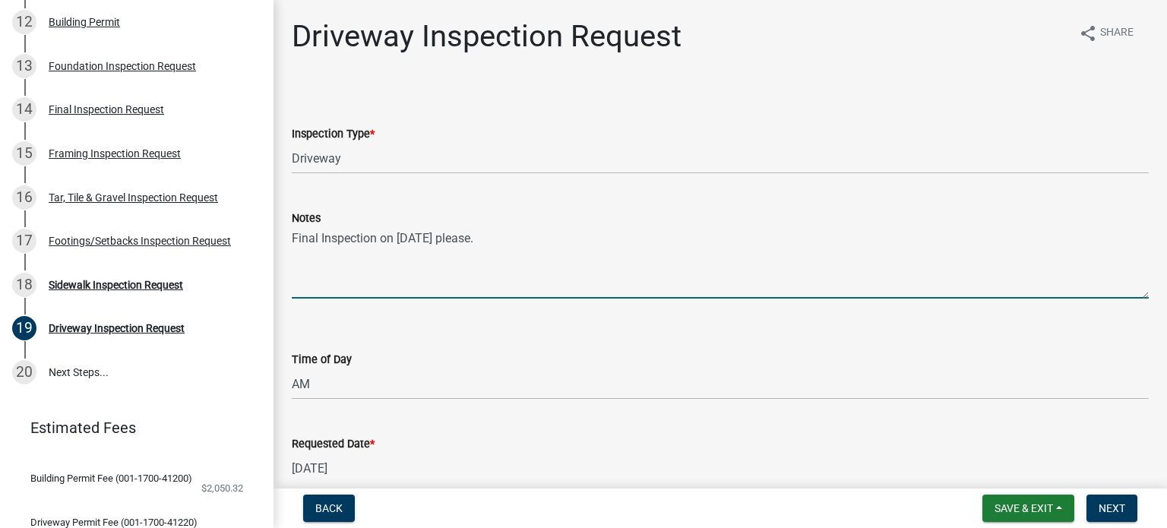
click at [653, 280] on textarea "Final Inspection on [DATE] please." at bounding box center [720, 262] width 857 height 71
click at [1105, 509] on span "Next" at bounding box center [1111, 508] width 27 height 12
